Goal: Task Accomplishment & Management: Manage account settings

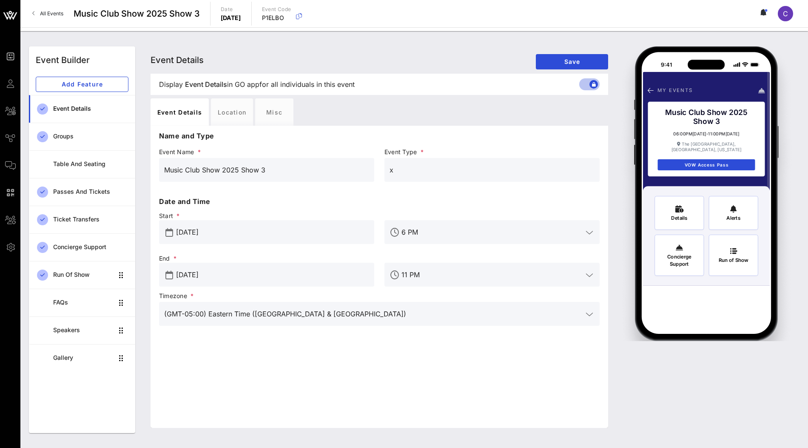
click at [11, 15] on icon at bounding box center [10, 15] width 20 height 20
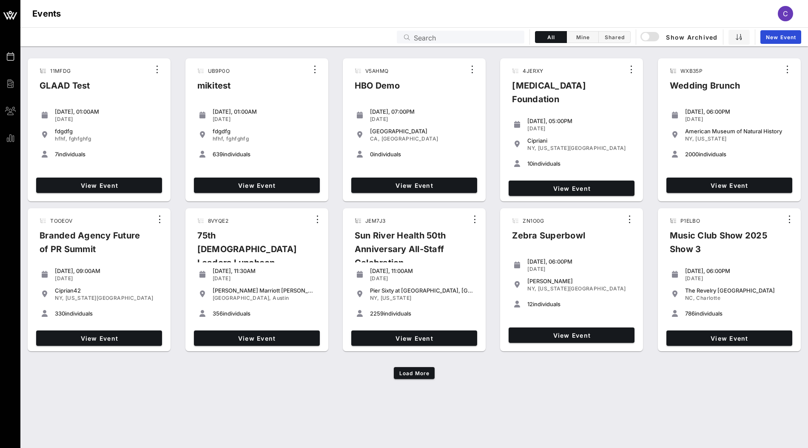
click at [434, 37] on input "Search" at bounding box center [467, 36] width 106 height 11
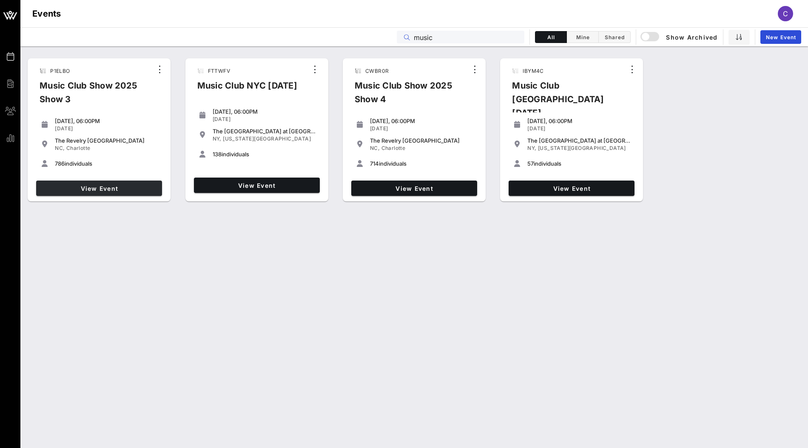
type input "music"
click at [112, 188] on span "View Event" at bounding box center [99, 188] width 119 height 7
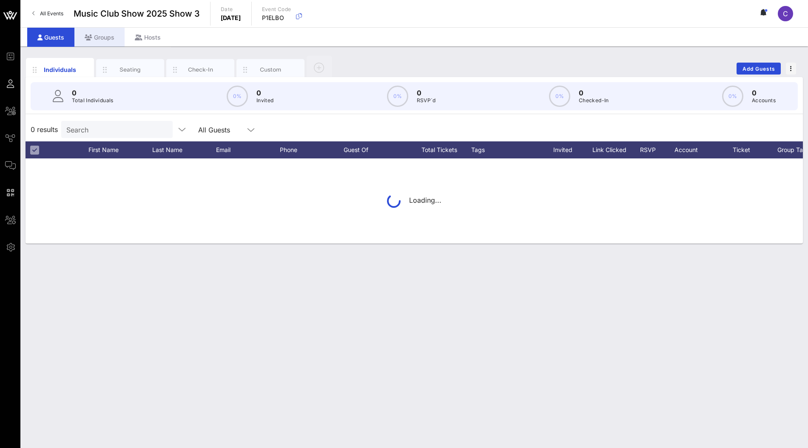
click at [106, 40] on div "Groups" at bounding box center [99, 37] width 50 height 19
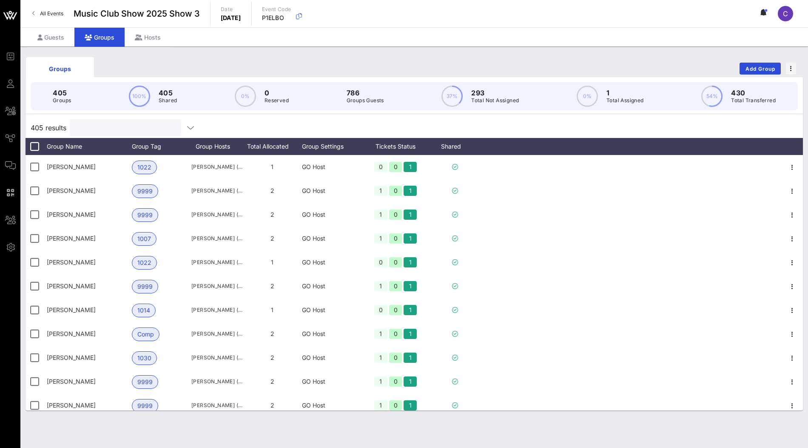
click at [103, 123] on input "text" at bounding box center [125, 127] width 100 height 11
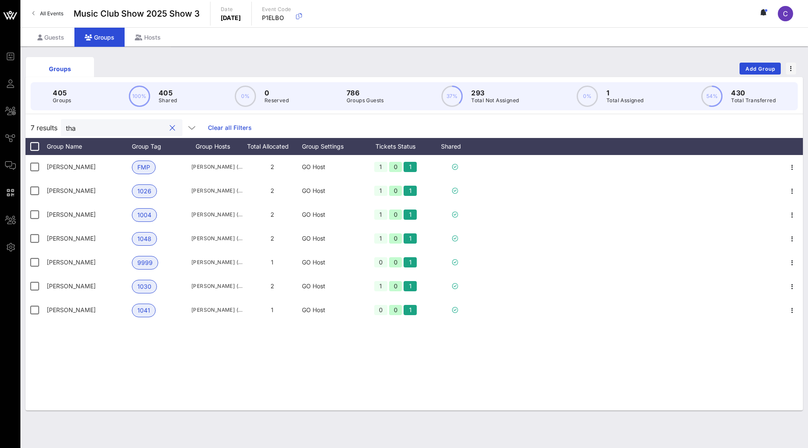
type input "thar"
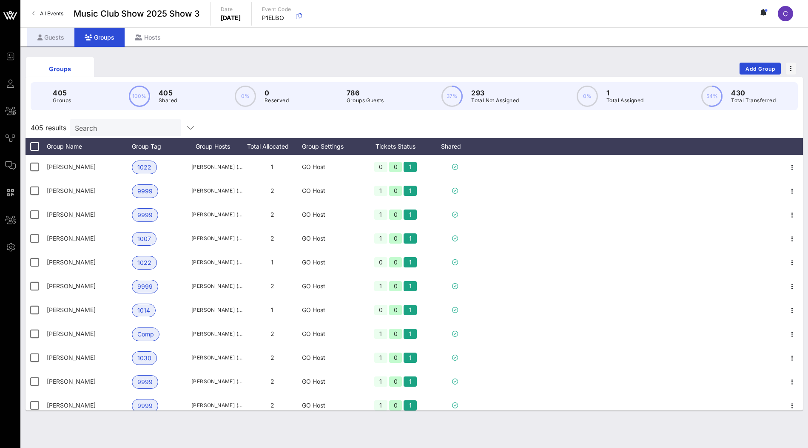
click at [60, 37] on div "Guests" at bounding box center [50, 37] width 47 height 19
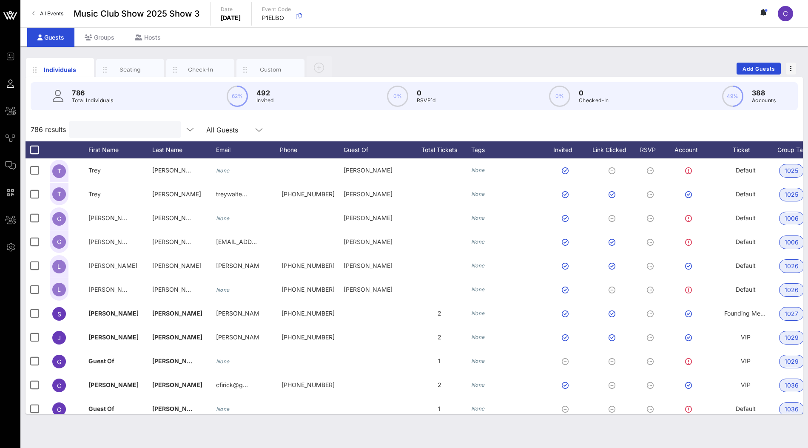
click at [93, 128] on input "text" at bounding box center [124, 129] width 100 height 11
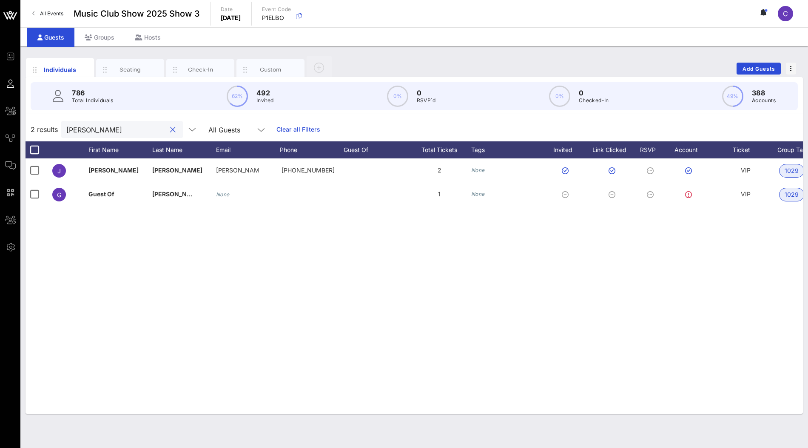
click at [119, 128] on input "jeff th" at bounding box center [116, 129] width 100 height 11
paste input "<jtharp90@hotmail.com"
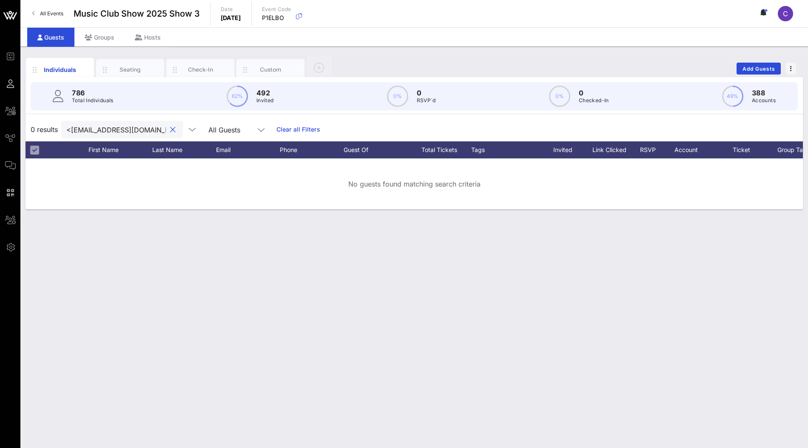
click at [69, 128] on input "<jtharp90@hotmail.com" at bounding box center [116, 129] width 100 height 11
type input "jtharp90@hotmail.com"
click at [113, 39] on div "Groups" at bounding box center [99, 37] width 50 height 19
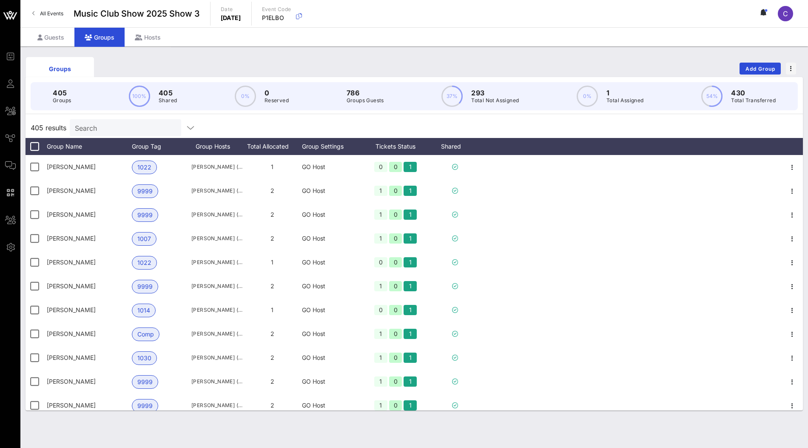
click at [116, 133] on div "Search" at bounding box center [125, 127] width 100 height 17
paste input "<jtharp90@hotmail.com"
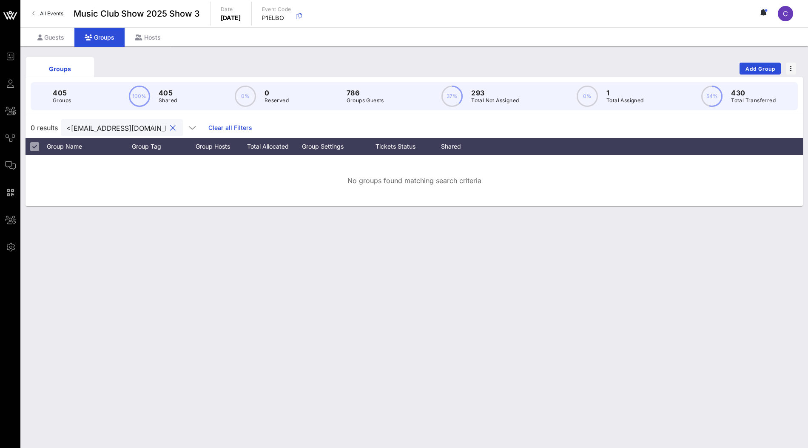
drag, startPoint x: 85, startPoint y: 124, endPoint x: 63, endPoint y: 124, distance: 22.6
click at [63, 124] on div "<jtharp90@hotmail.com" at bounding box center [122, 127] width 122 height 17
click at [103, 125] on input "jtharp90@hotmail.com" at bounding box center [116, 127] width 100 height 11
paste input "John Hallett"
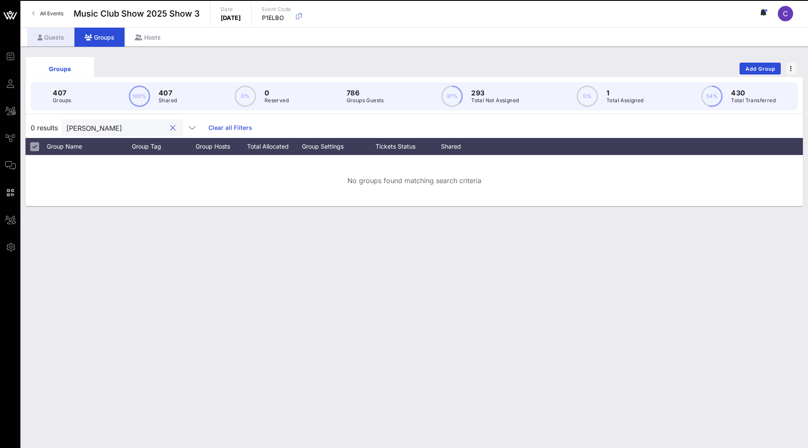
type input "John Hallett"
click at [60, 39] on div "Guests" at bounding box center [50, 37] width 47 height 19
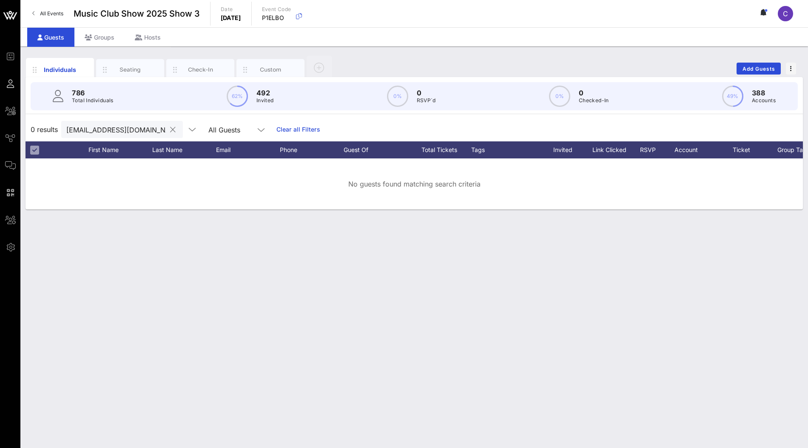
click at [89, 128] on input "jtharp90@hotmail.com" at bounding box center [116, 129] width 100 height 11
paste input "John Hallett"
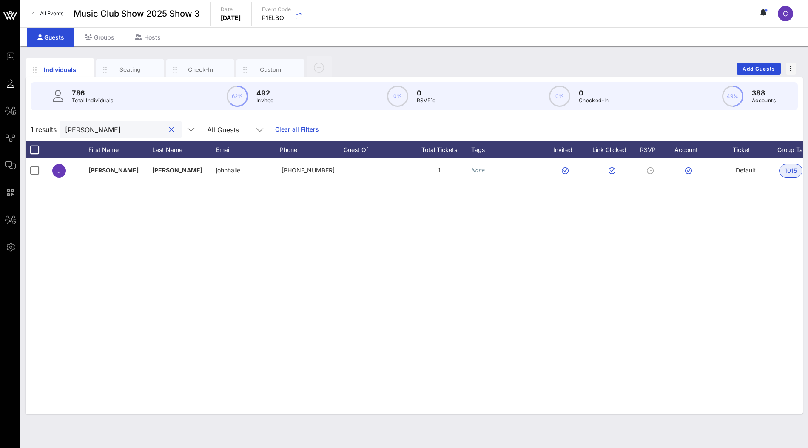
click at [122, 134] on div "John Hallett" at bounding box center [115, 129] width 100 height 17
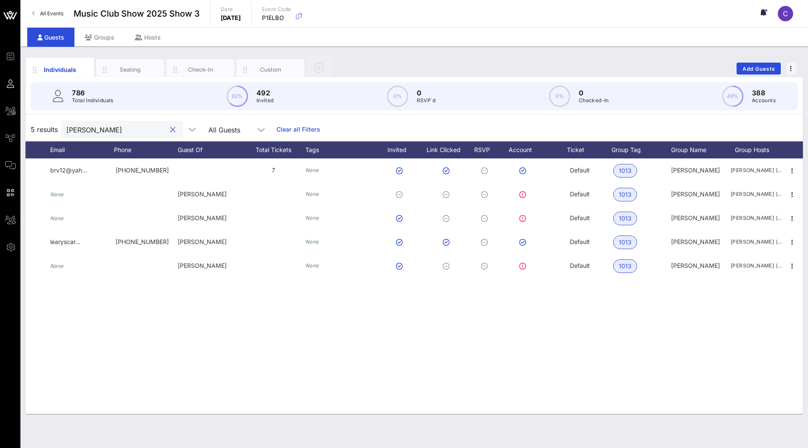
click at [123, 124] on input "heath b" at bounding box center [116, 129] width 100 height 11
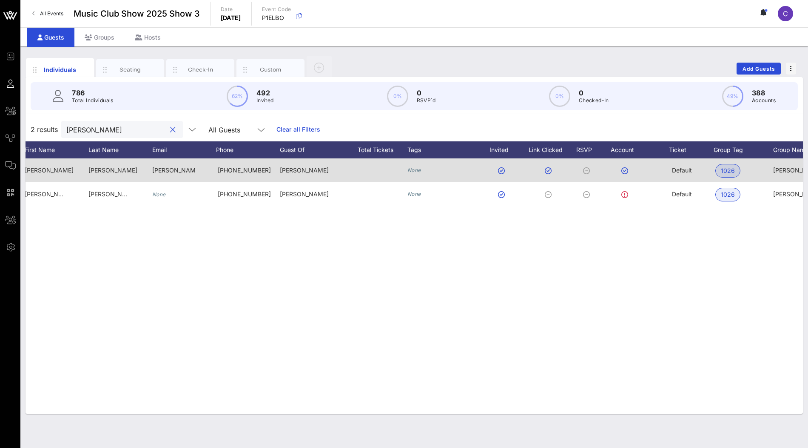
scroll to position [0, 166]
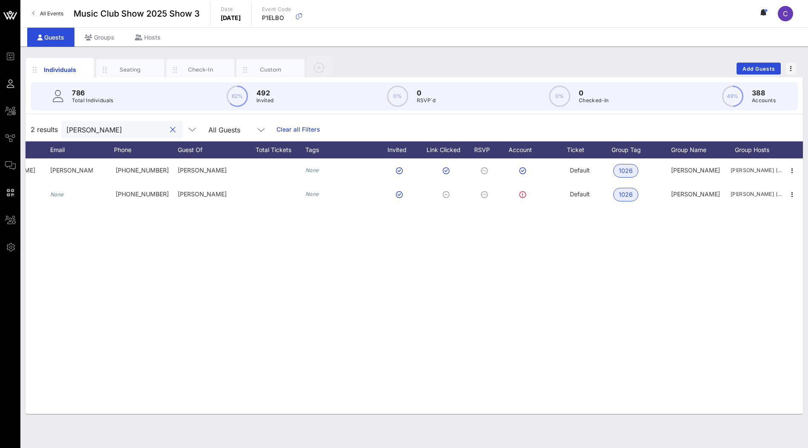
click at [108, 131] on input "lee tupp" at bounding box center [116, 129] width 100 height 11
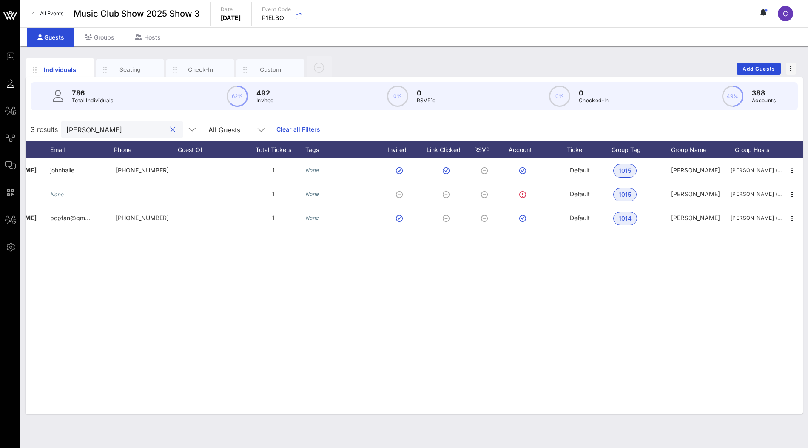
type input "tim bro"
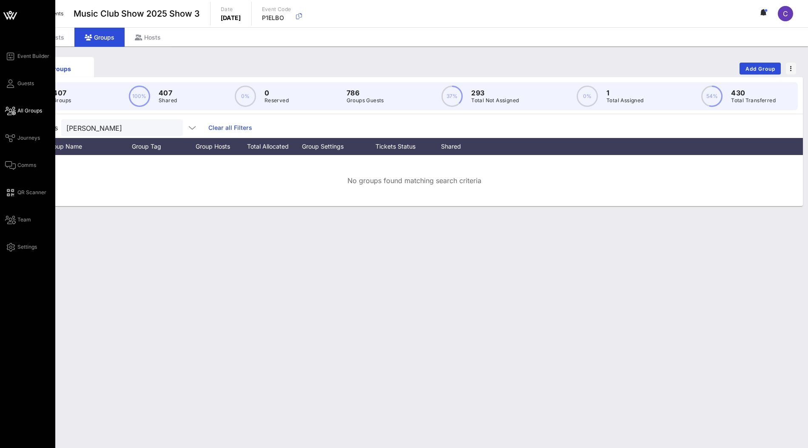
click at [24, 111] on span "All Groups" at bounding box center [29, 111] width 25 height 8
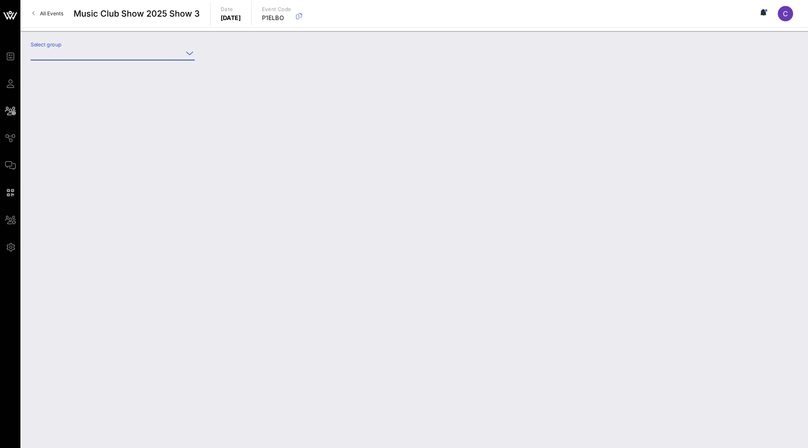
click at [161, 49] on input "Select group" at bounding box center [107, 53] width 152 height 14
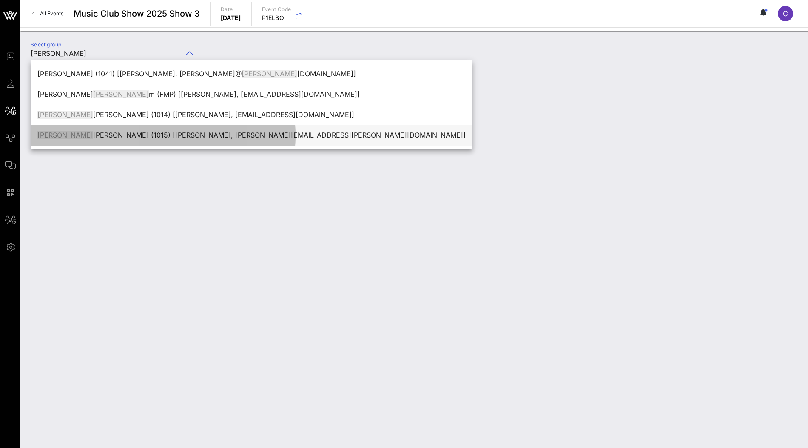
click at [114, 132] on div "Tim Broderick (1015) [Tim Broderick, tim.broderick@marshmma.com]" at bounding box center [251, 135] width 428 height 8
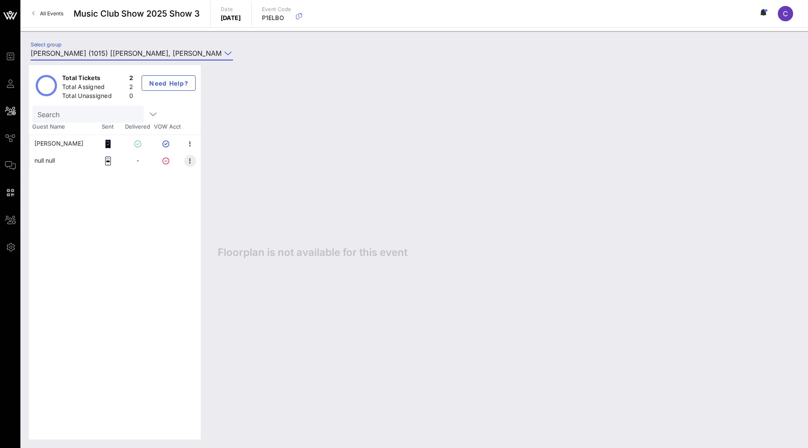
type input "Tim Broderick (1015) [Tim Broderick, tim.broderick@marshmma.com]"
click at [190, 157] on icon "button" at bounding box center [190, 161] width 10 height 10
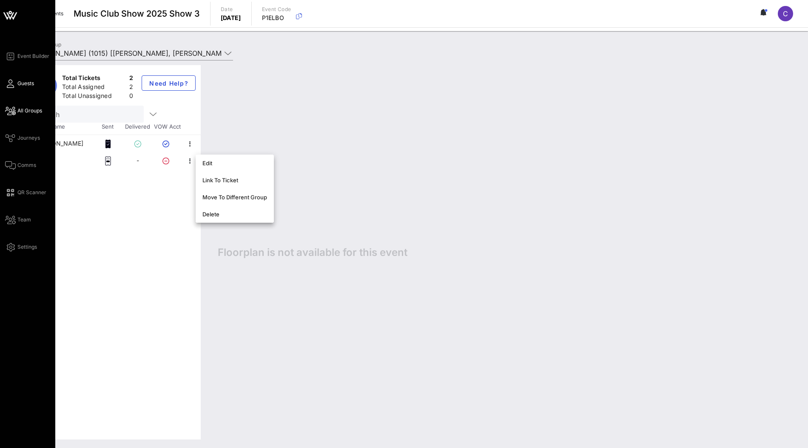
click at [13, 84] on icon at bounding box center [10, 83] width 11 height 1
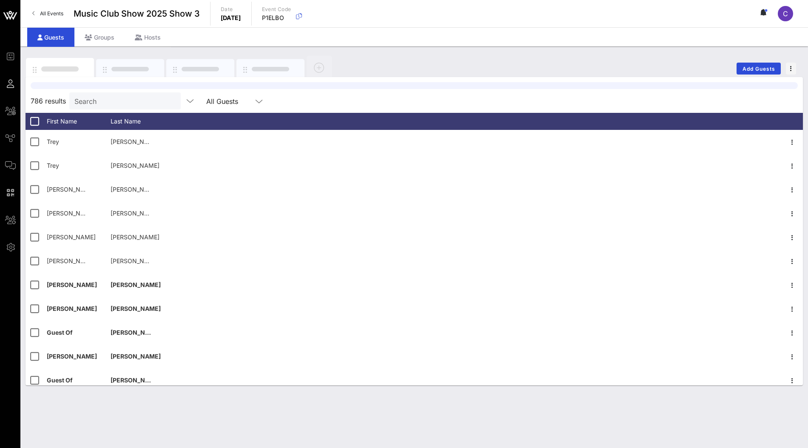
click at [89, 100] on input "Search" at bounding box center [124, 100] width 100 height 11
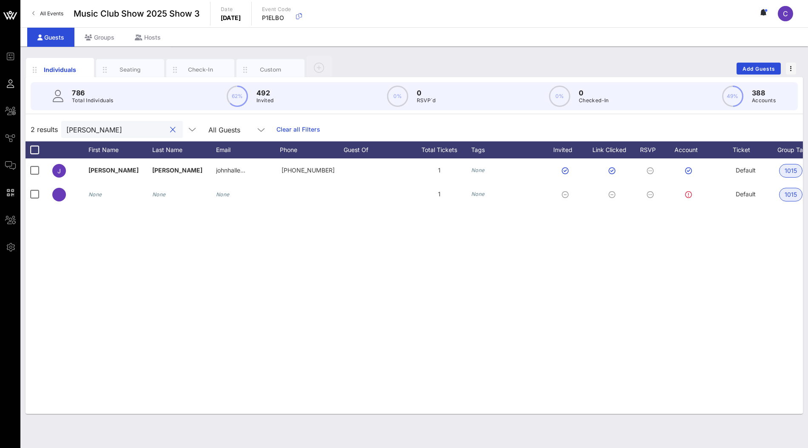
type input "tim br"
click at [108, 39] on div "Groups" at bounding box center [99, 37] width 50 height 19
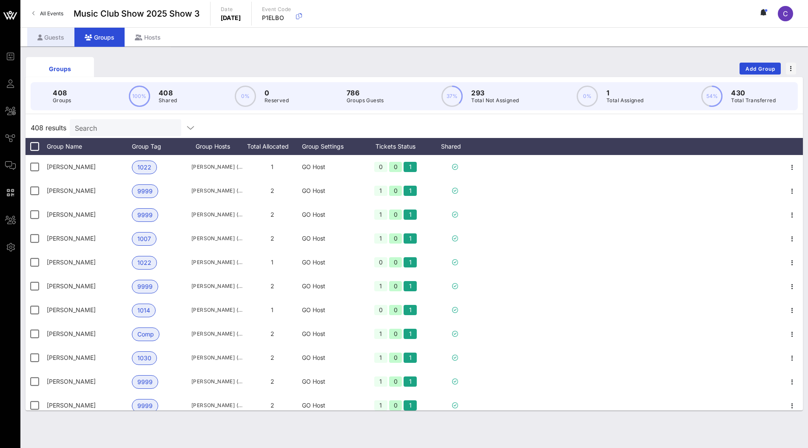
click at [56, 40] on div "Guests" at bounding box center [50, 37] width 47 height 19
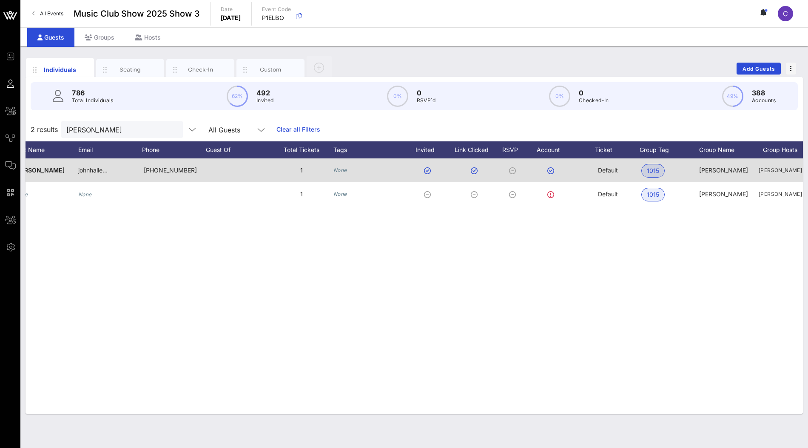
scroll to position [0, 166]
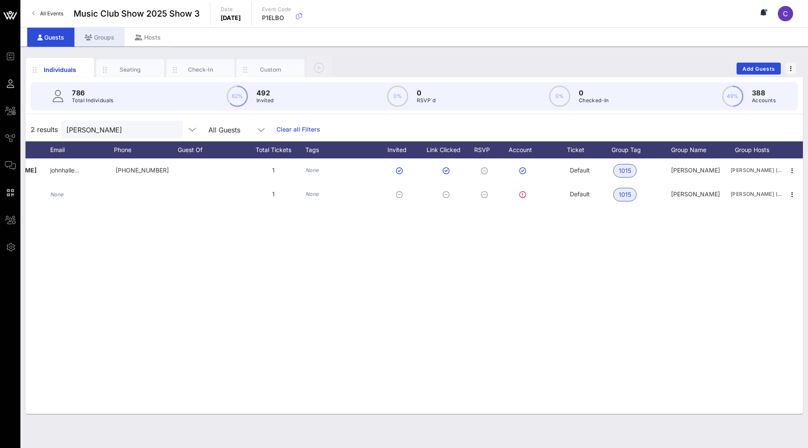
click at [109, 39] on div "Groups" at bounding box center [99, 37] width 50 height 19
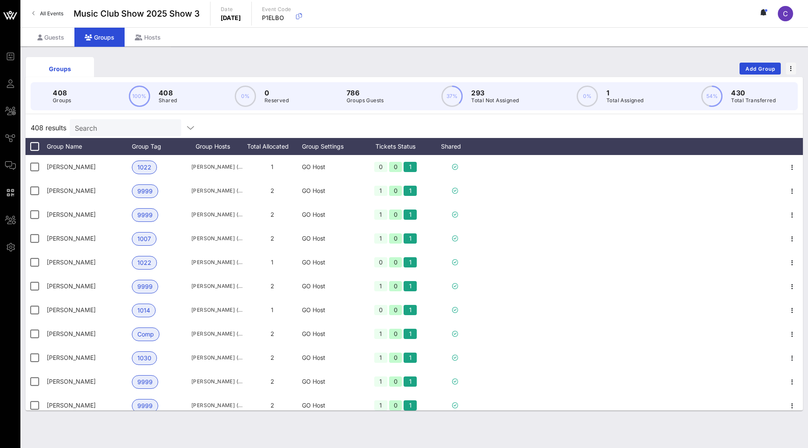
click at [127, 127] on input "Search" at bounding box center [125, 127] width 100 height 11
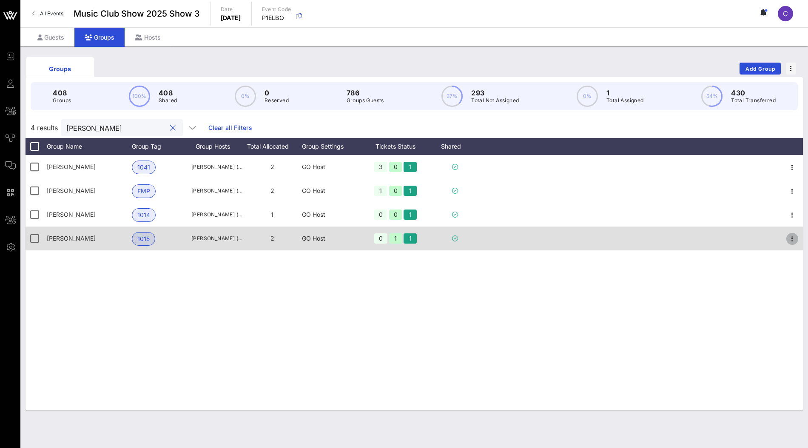
click at [791, 243] on button "button" at bounding box center [793, 239] width 12 height 12
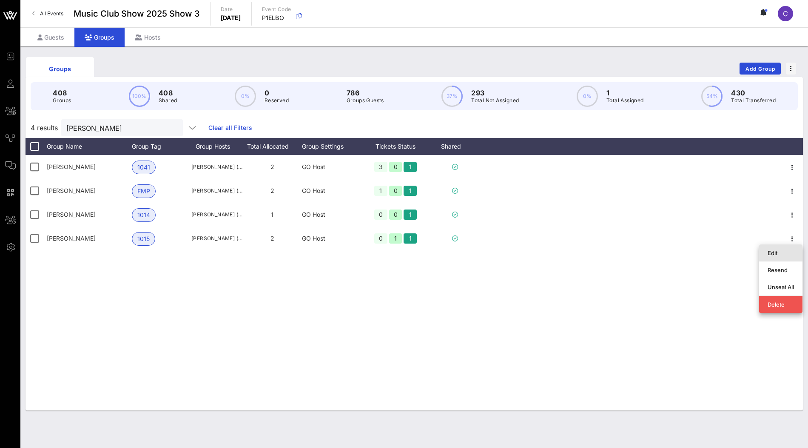
click at [780, 255] on div "Edit" at bounding box center [781, 252] width 26 height 7
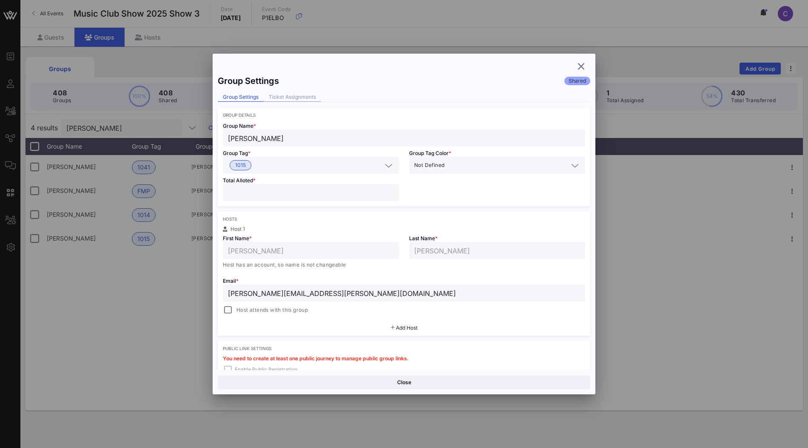
click at [304, 94] on div "Ticket Assignments" at bounding box center [292, 97] width 57 height 9
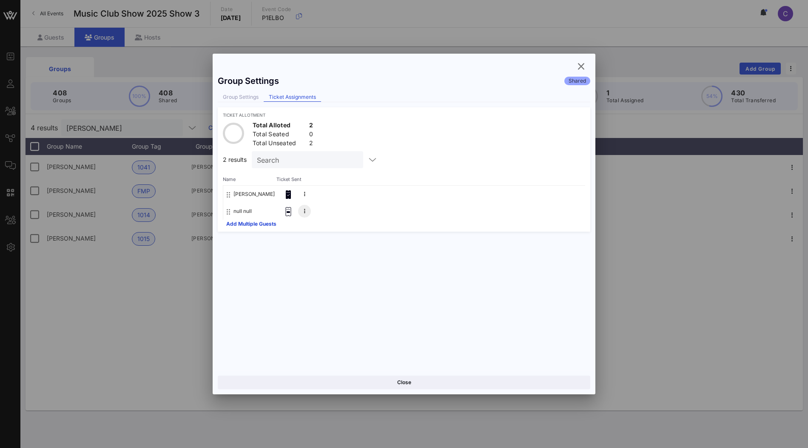
click at [304, 208] on icon at bounding box center [304, 210] width 1 height 5
click at [322, 212] on div "Remove" at bounding box center [329, 212] width 22 height 7
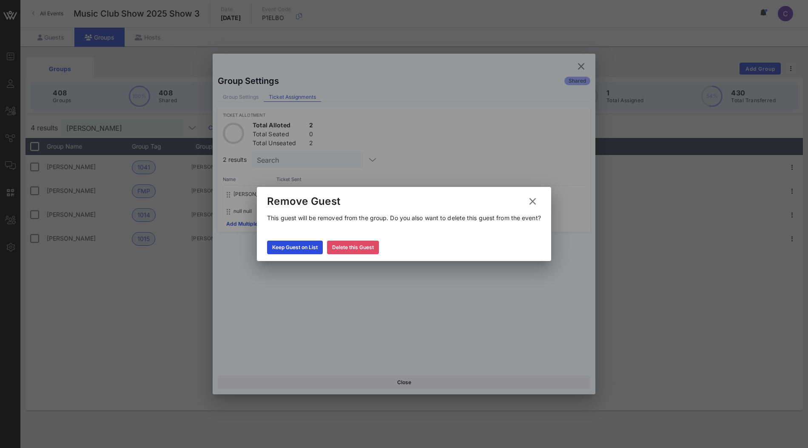
click at [346, 246] on div "Delete this Guest" at bounding box center [353, 247] width 42 height 9
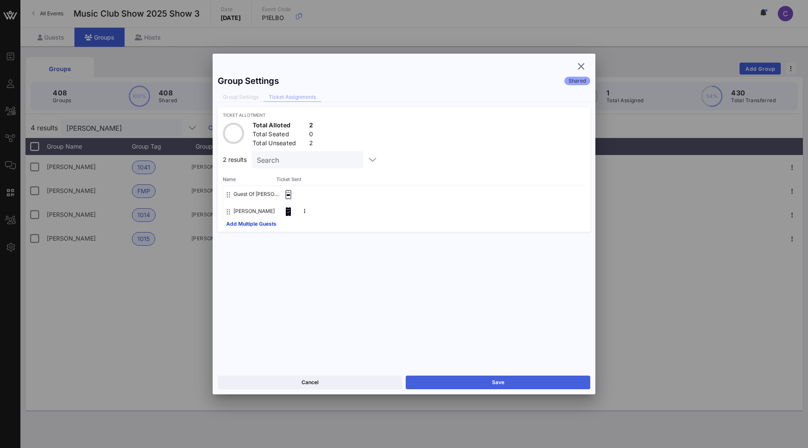
click at [486, 384] on button "Save" at bounding box center [498, 382] width 185 height 14
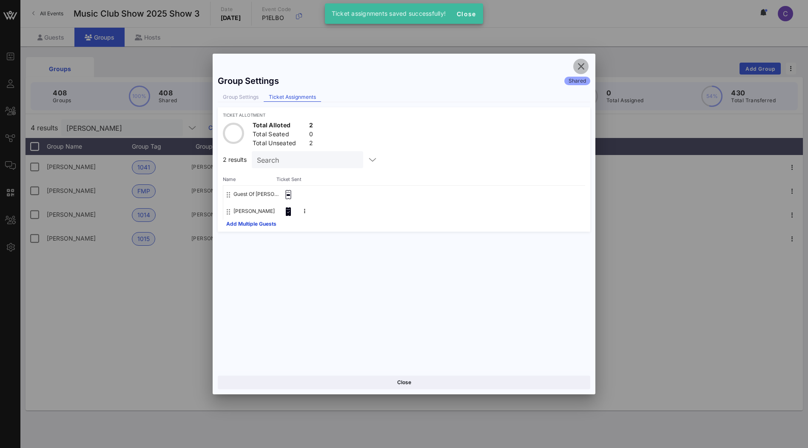
click at [582, 63] on icon "button" at bounding box center [581, 66] width 10 height 10
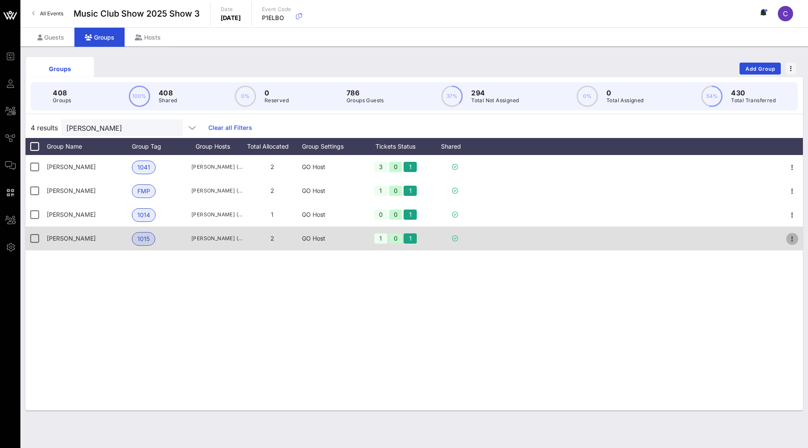
click at [793, 237] on icon "button" at bounding box center [793, 239] width 10 height 10
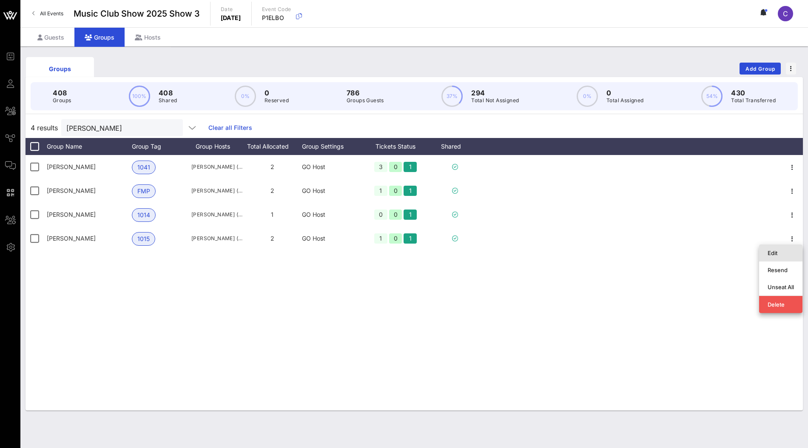
click at [779, 251] on div "Edit" at bounding box center [781, 252] width 26 height 7
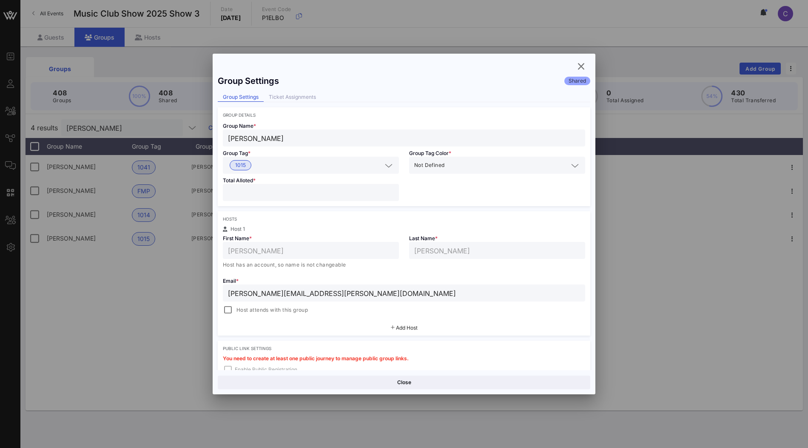
click at [353, 294] on input "tim.broderick@marshmma.com" at bounding box center [404, 292] width 352 height 11
click at [295, 91] on div "Group Settings Shared Group Settings Ticket Assignments Group Details Group Nam…" at bounding box center [404, 220] width 383 height 299
click at [295, 92] on div "Group Settings Shared Group Settings Ticket Assignments Group Details Group Nam…" at bounding box center [404, 220] width 383 height 299
click at [295, 93] on div "Ticket Assignments" at bounding box center [292, 97] width 57 height 9
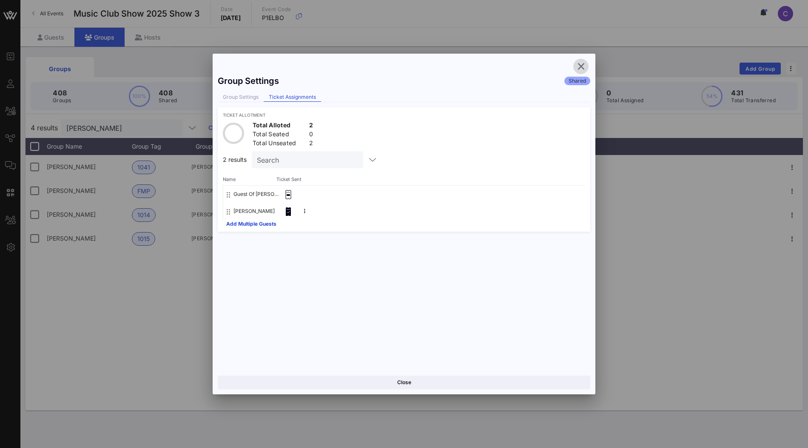
click at [582, 69] on icon "button" at bounding box center [581, 66] width 10 height 10
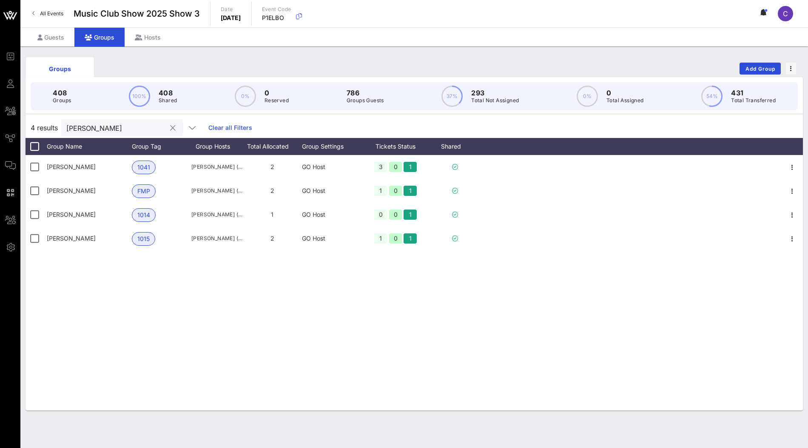
click at [88, 124] on input "tim" at bounding box center [116, 127] width 100 height 11
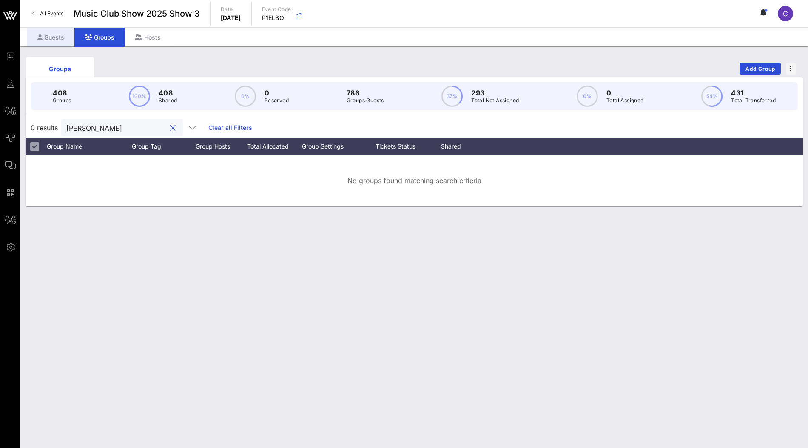
type input "nixon"
click at [60, 34] on div "Guests" at bounding box center [50, 37] width 47 height 19
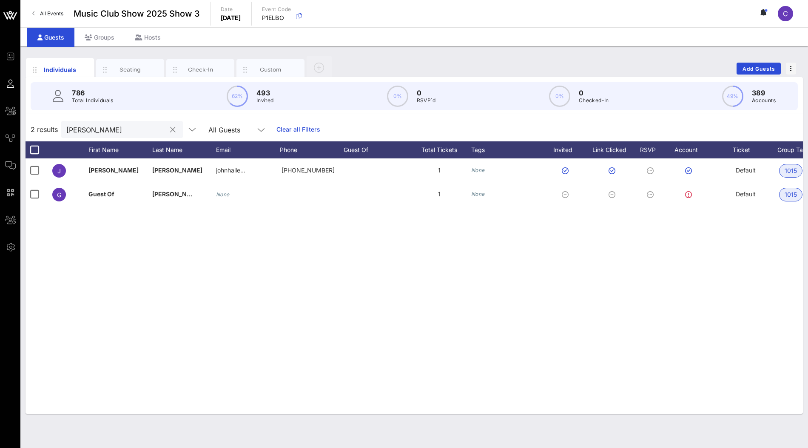
click at [106, 135] on div "tim br" at bounding box center [116, 129] width 100 height 17
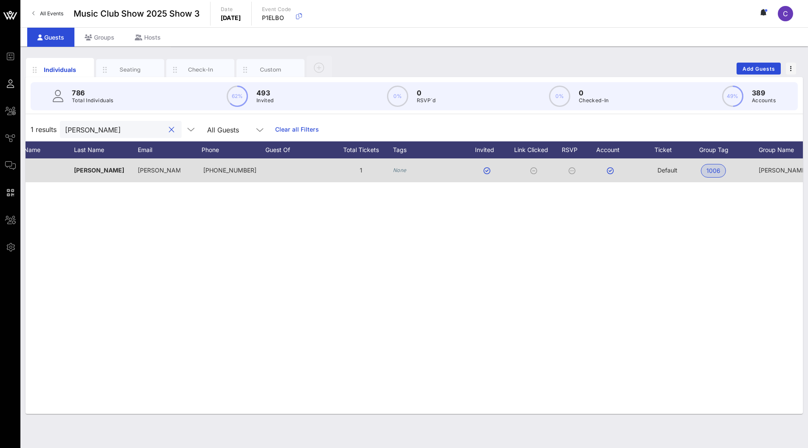
scroll to position [0, 166]
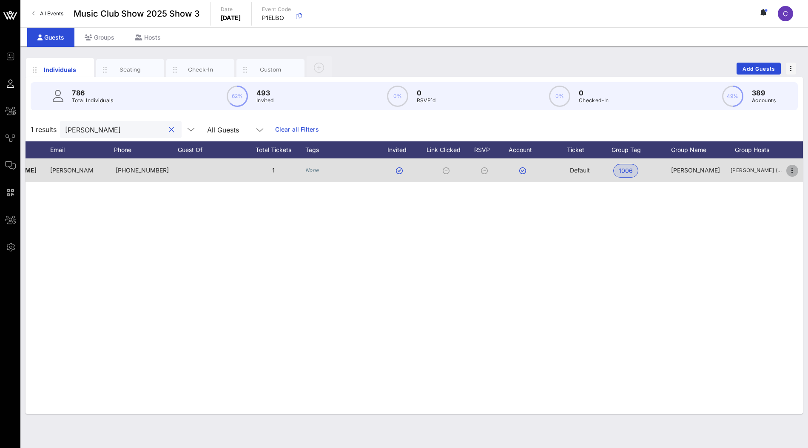
click at [791, 169] on icon "button" at bounding box center [793, 171] width 10 height 10
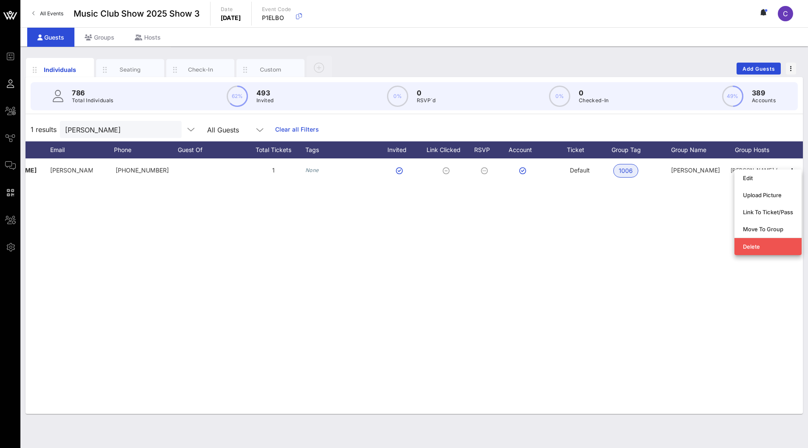
click at [457, 244] on div "J Jack Nixon nixon.jac… +17067553130 1 None Default 1006 Stewart Tate Stewart T…" at bounding box center [415, 285] width 778 height 255
click at [119, 132] on input "nixon" at bounding box center [115, 129] width 100 height 11
paste input "Boardma"
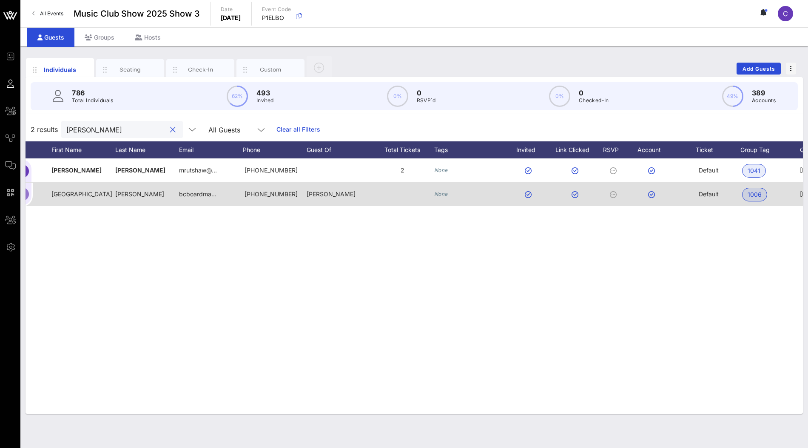
scroll to position [0, 0]
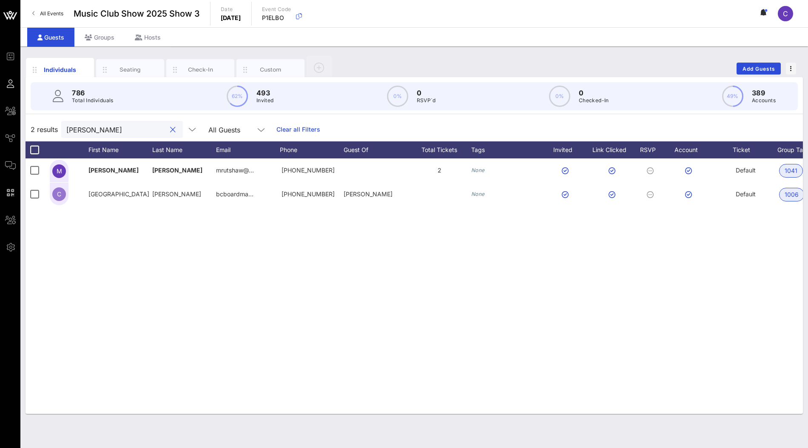
click at [119, 131] on input "Boardman" at bounding box center [116, 129] width 100 height 11
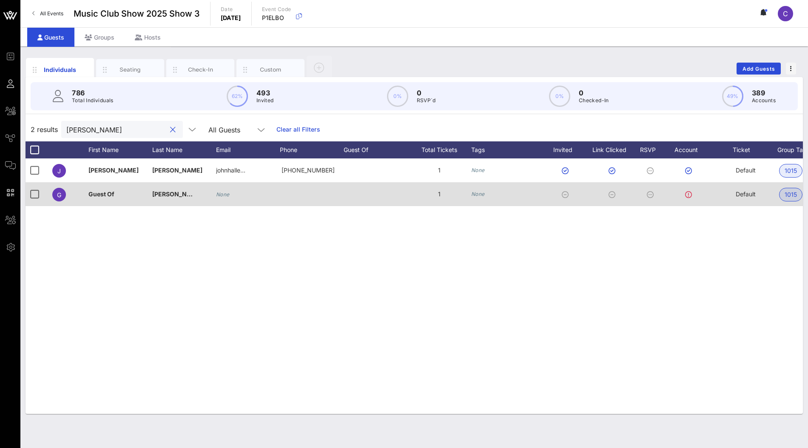
type input "brode"
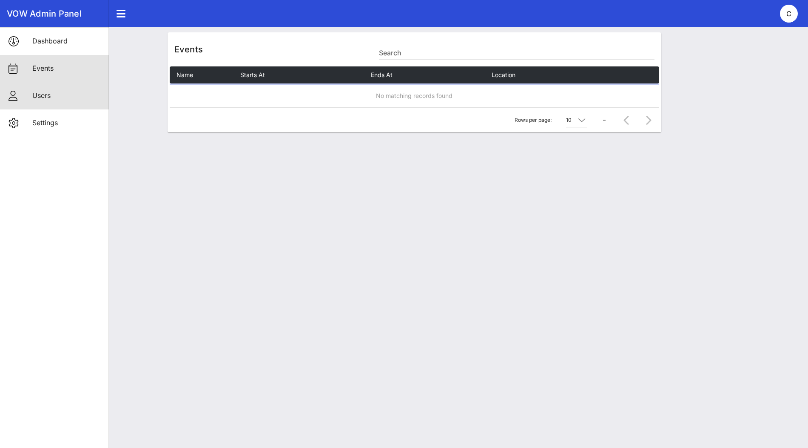
click at [71, 103] on div "Users" at bounding box center [67, 95] width 70 height 18
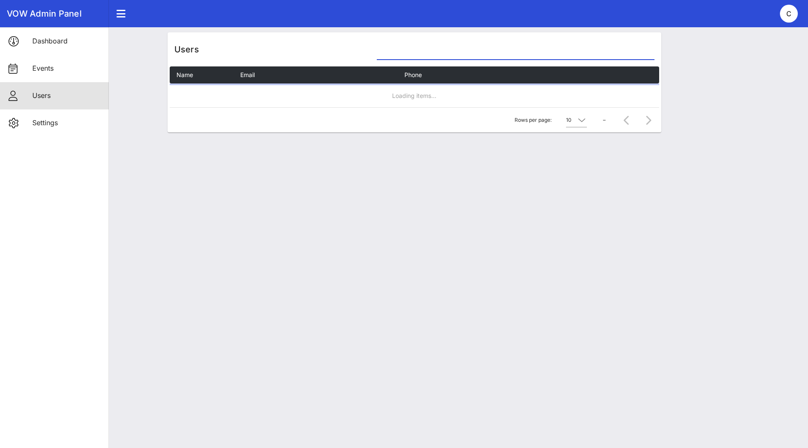
click at [421, 50] on input "text" at bounding box center [515, 53] width 277 height 14
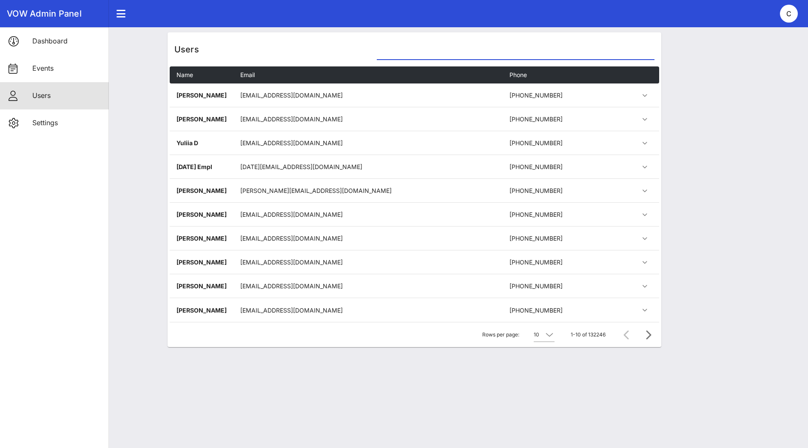
paste input "tim.broderick@marshmma.com"
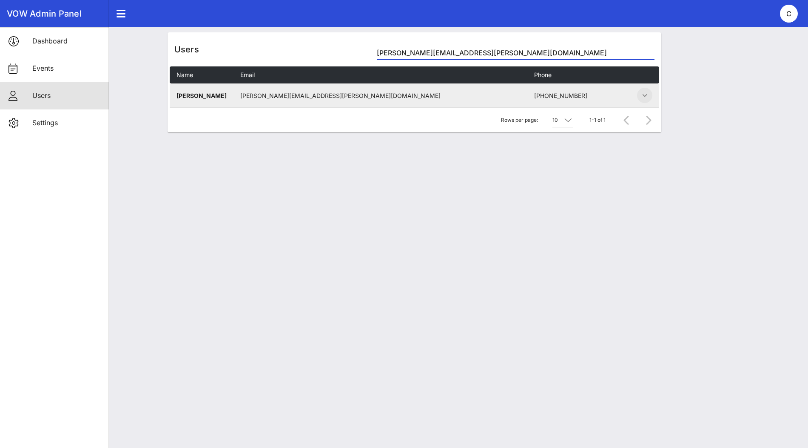
type input "tim.broderick@marshmma.com"
click at [642, 98] on icon "button" at bounding box center [645, 95] width 10 height 10
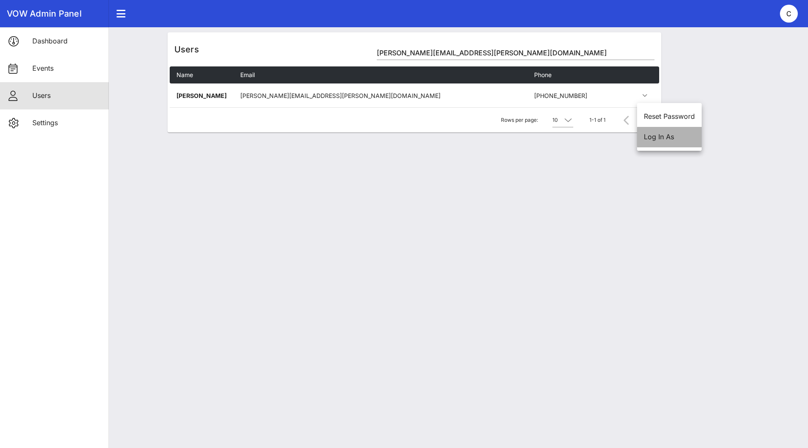
click at [654, 135] on div "Log In As" at bounding box center [669, 137] width 51 height 8
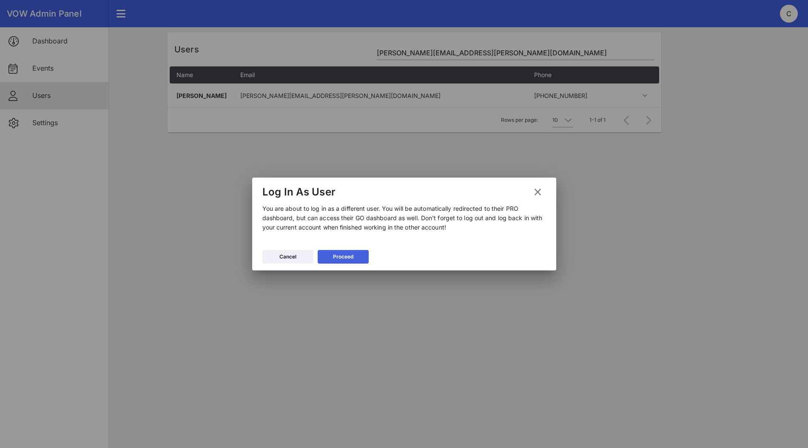
click at [348, 256] on div "Proceed" at bounding box center [343, 256] width 20 height 9
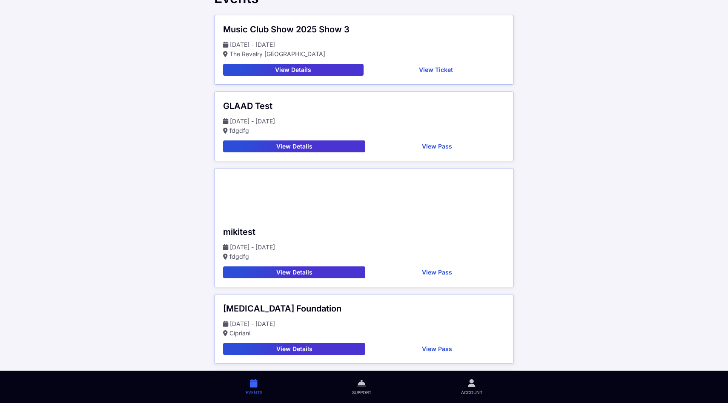
scroll to position [105, 0]
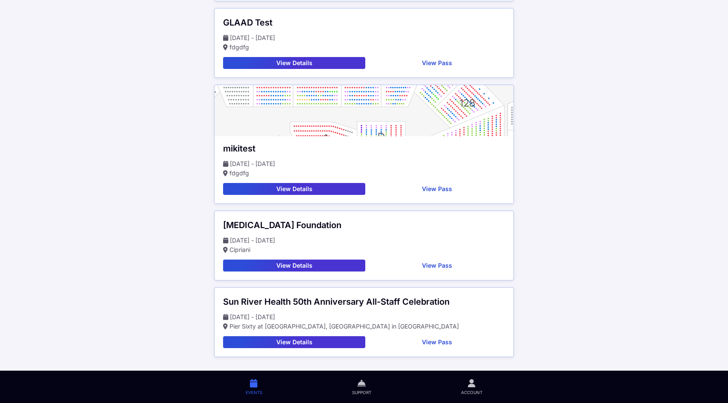
click at [474, 382] on icon at bounding box center [472, 383] width 8 height 10
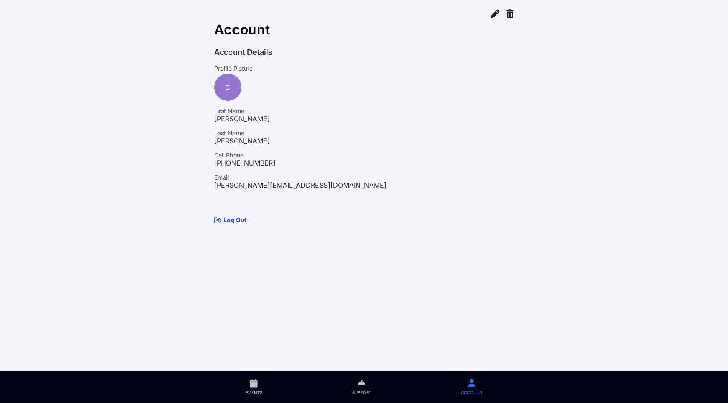
click at [242, 222] on link "Log Out" at bounding box center [230, 219] width 32 height 7
